Goal: Navigation & Orientation: Find specific page/section

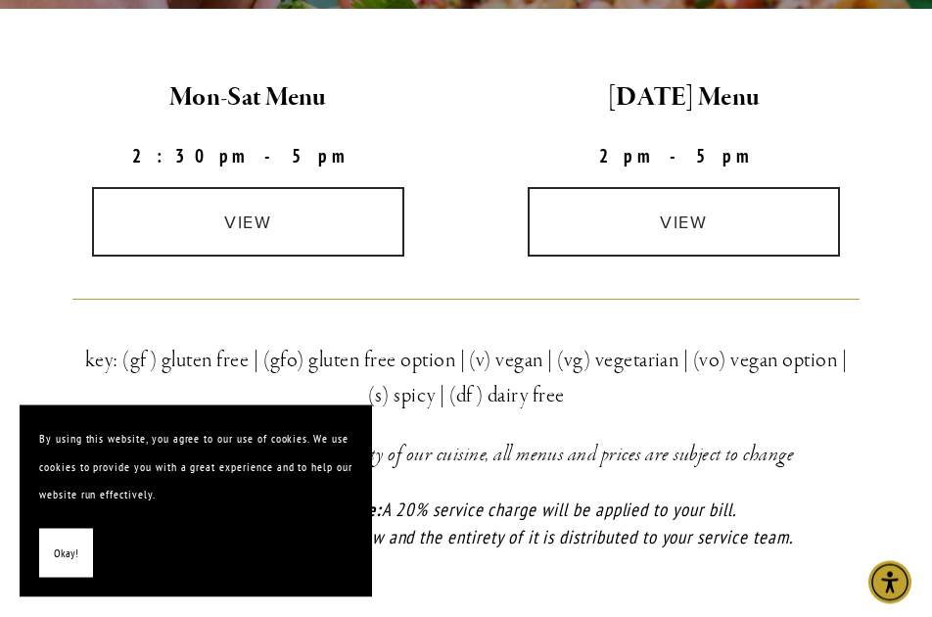
scroll to position [545, 0]
click at [278, 229] on link "view" at bounding box center [248, 222] width 312 height 70
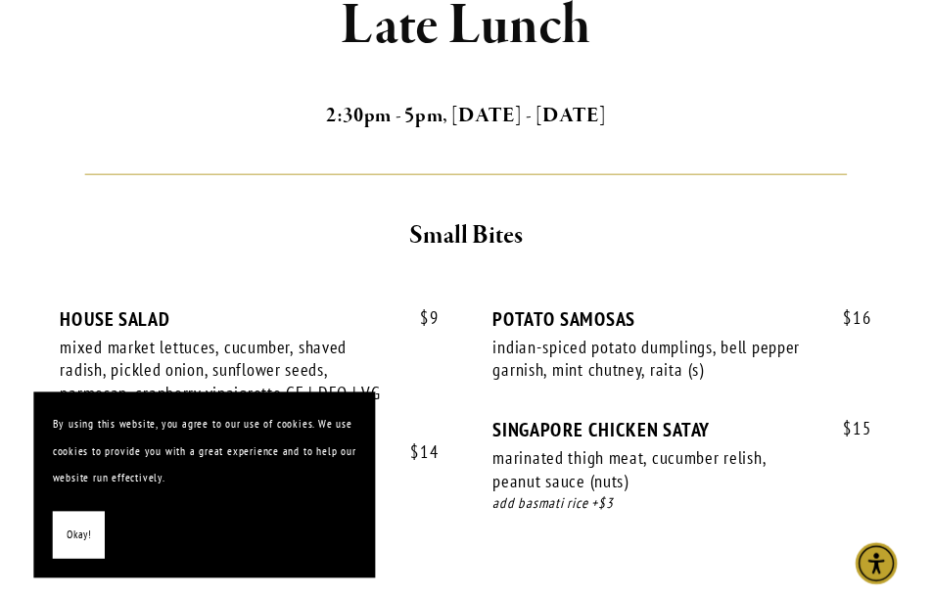
scroll to position [498, 0]
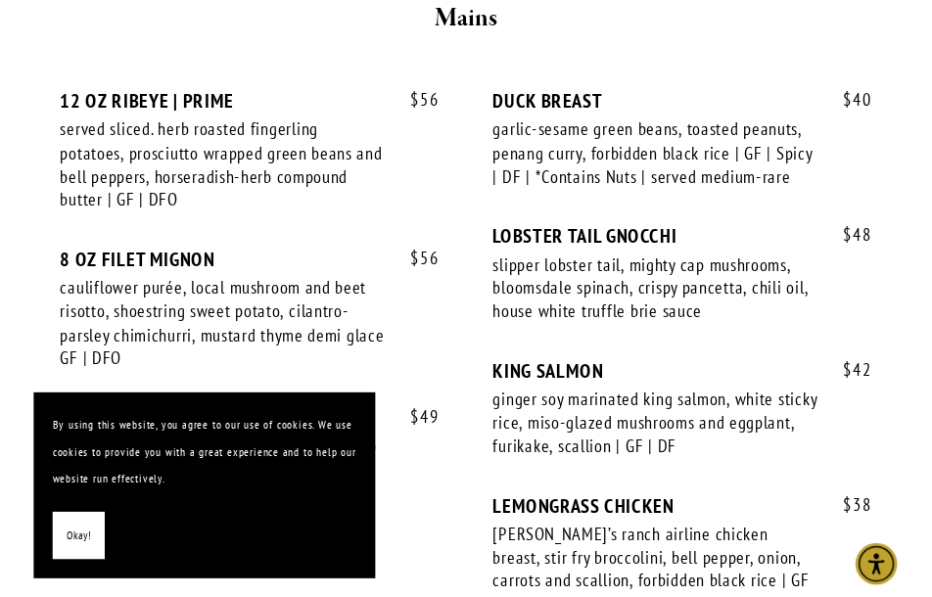
scroll to position [3907, 0]
